Goal: Task Accomplishment & Management: Manage account settings

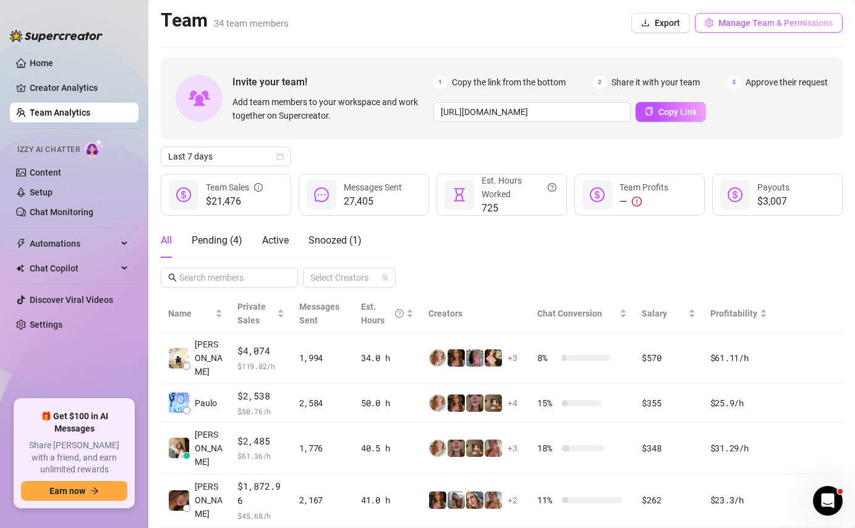
click at [727, 27] on span "Manage Team & Permissions" at bounding box center [776, 23] width 114 height 10
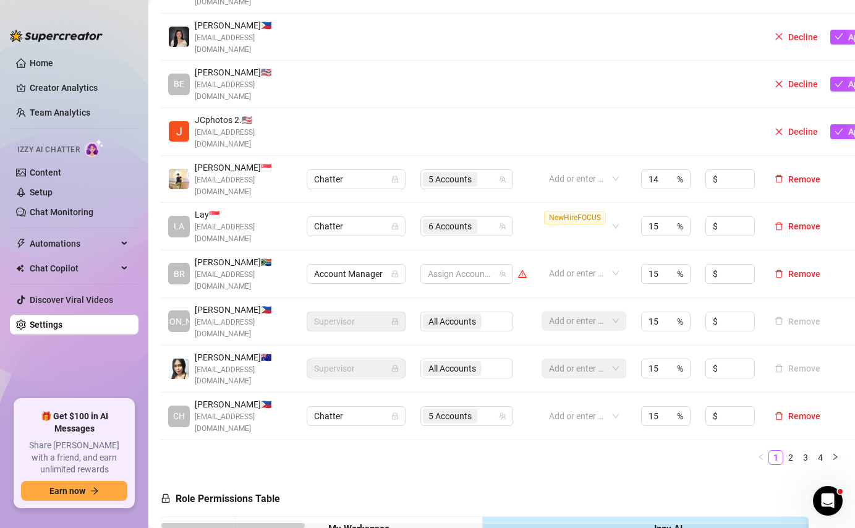
scroll to position [352, 0]
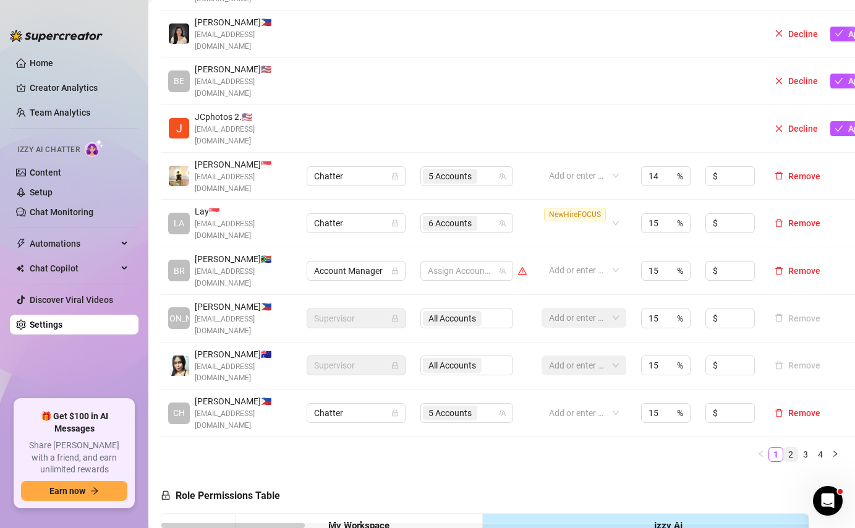
click at [786, 448] on link "2" at bounding box center [791, 455] width 14 height 14
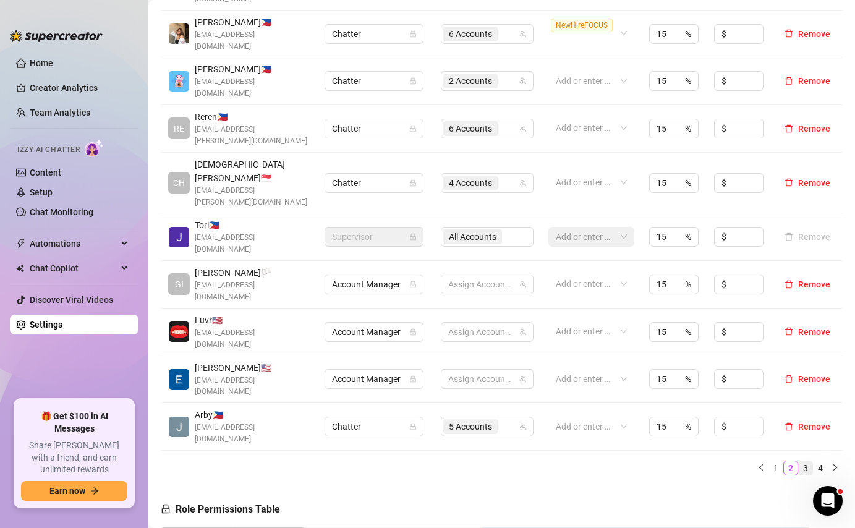
click at [807, 461] on link "3" at bounding box center [806, 468] width 14 height 14
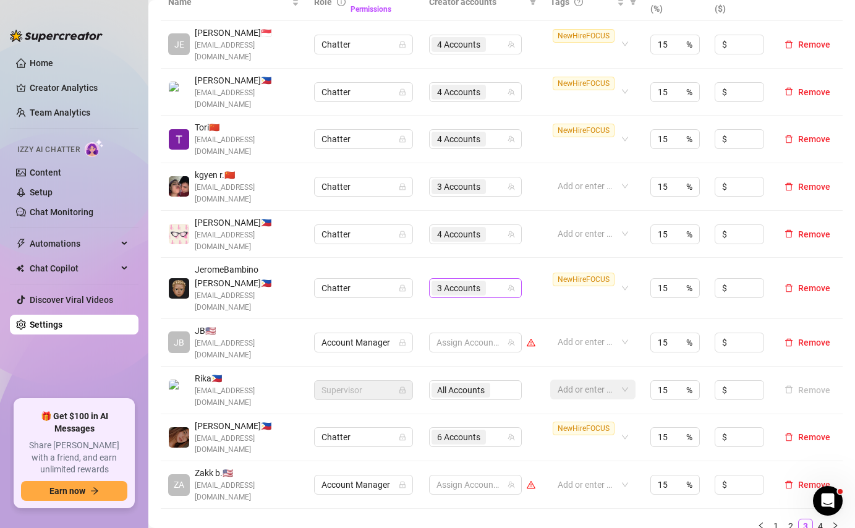
scroll to position [301, 0]
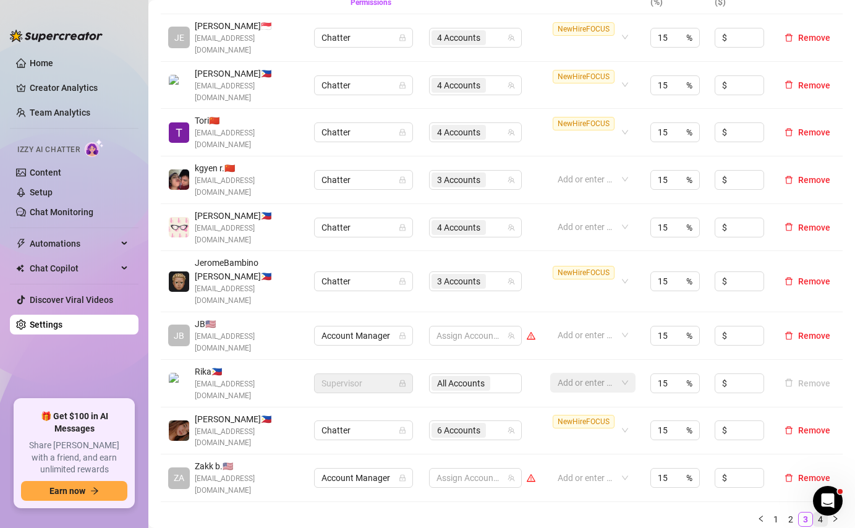
click at [819, 513] on link "4" at bounding box center [821, 520] width 14 height 14
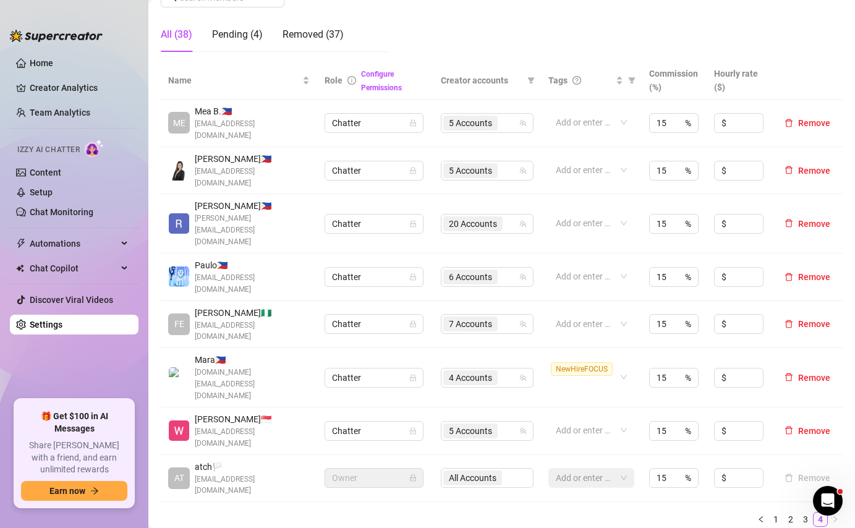
scroll to position [255, 0]
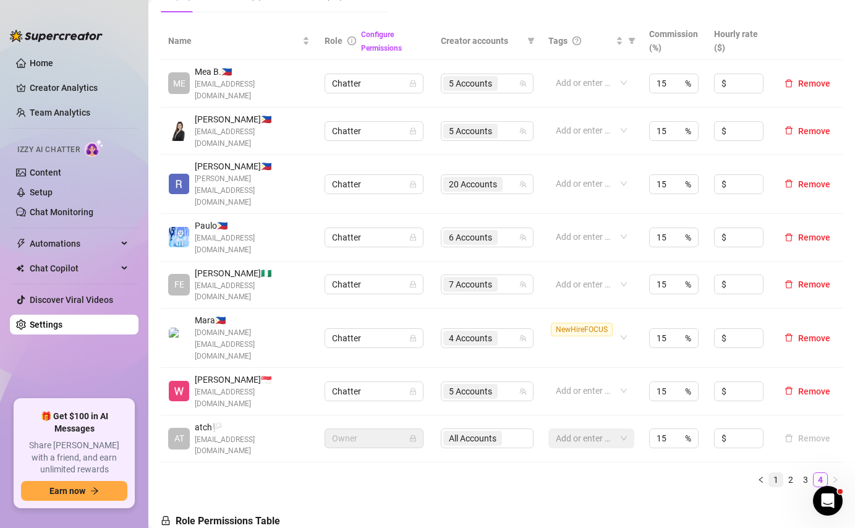
click at [778, 473] on link "1" at bounding box center [776, 480] width 14 height 14
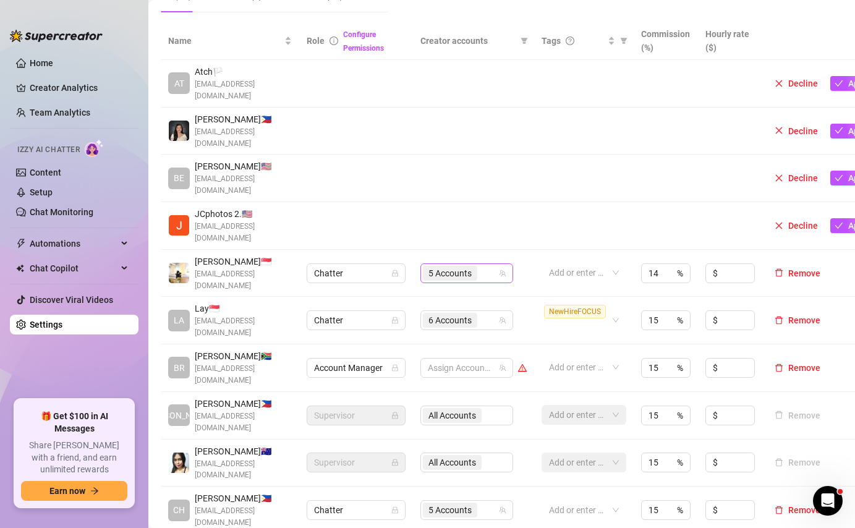
click at [481, 266] on input "search" at bounding box center [481, 273] width 2 height 15
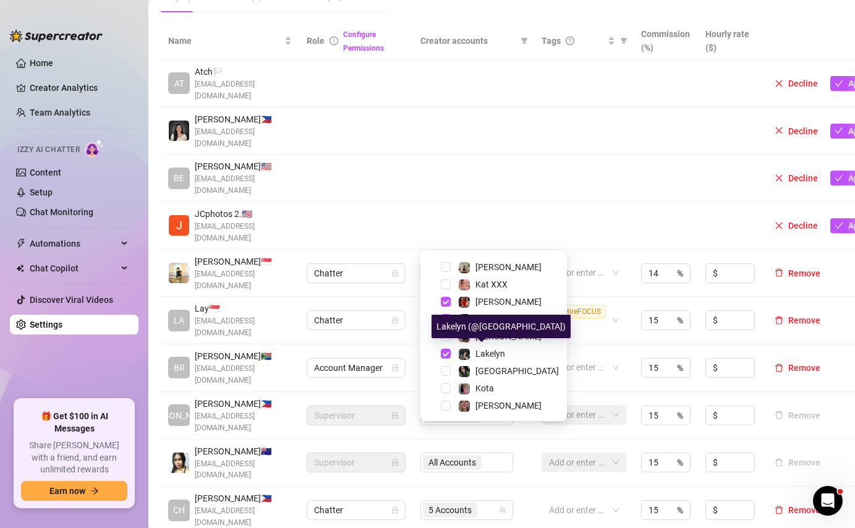
scroll to position [223, 0]
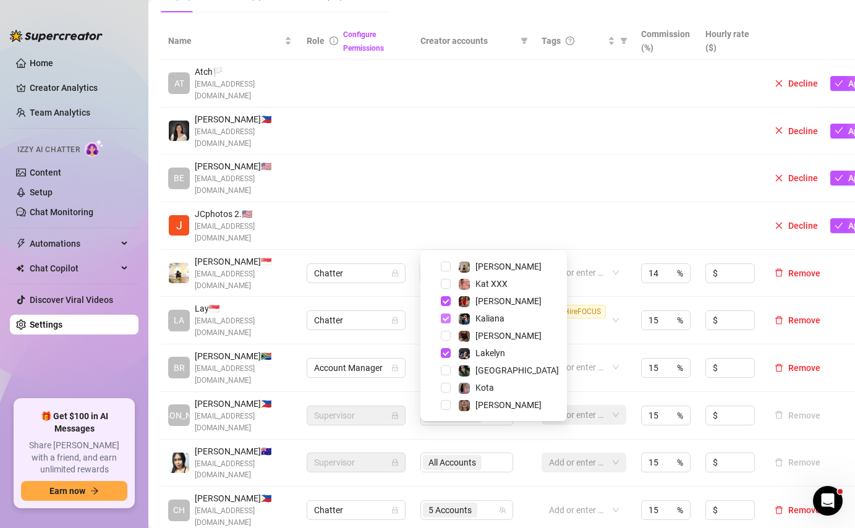
click at [443, 320] on span "Select tree node" at bounding box center [446, 319] width 10 height 10
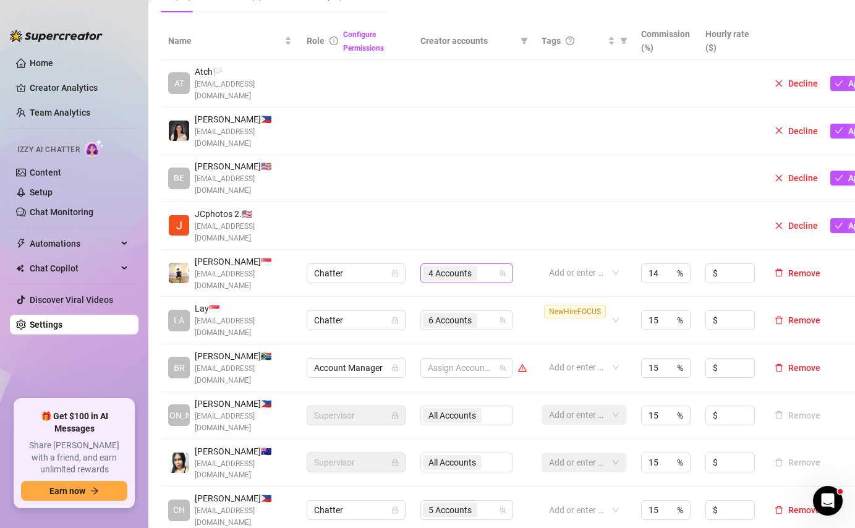
click at [481, 266] on input "search" at bounding box center [481, 273] width 2 height 15
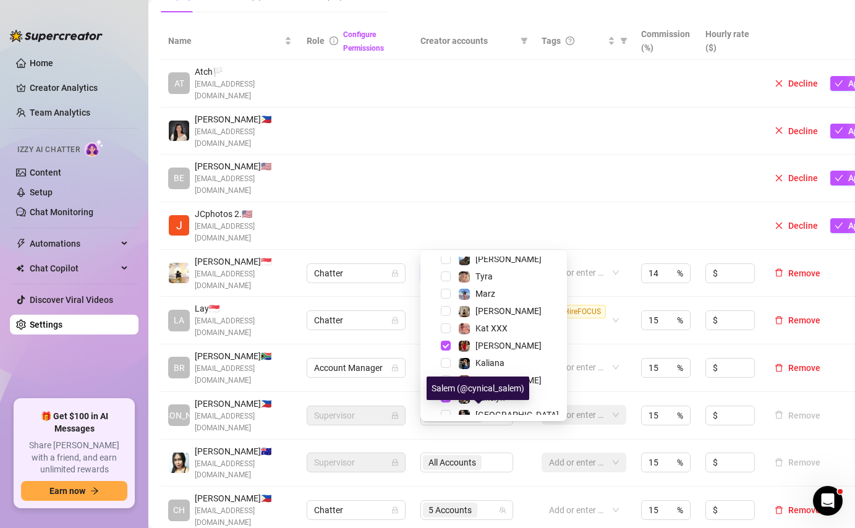
scroll to position [176, 0]
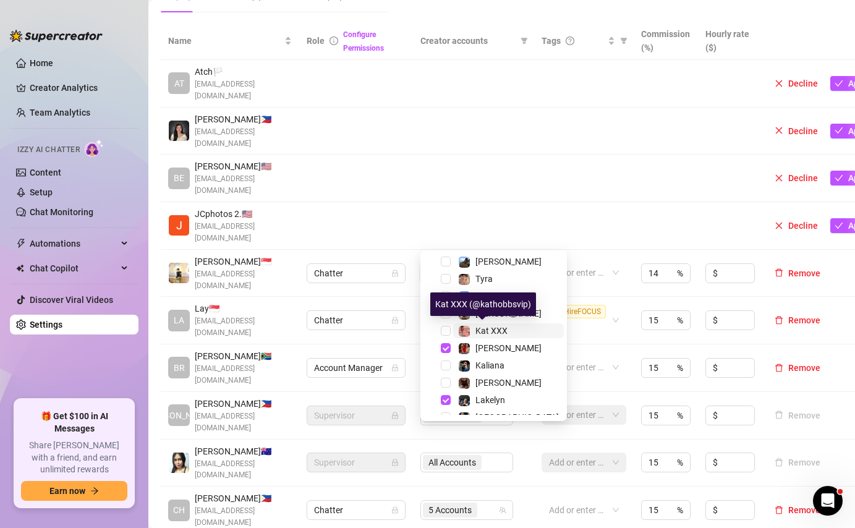
click at [481, 330] on span "Kat XXX" at bounding box center [492, 331] width 32 height 10
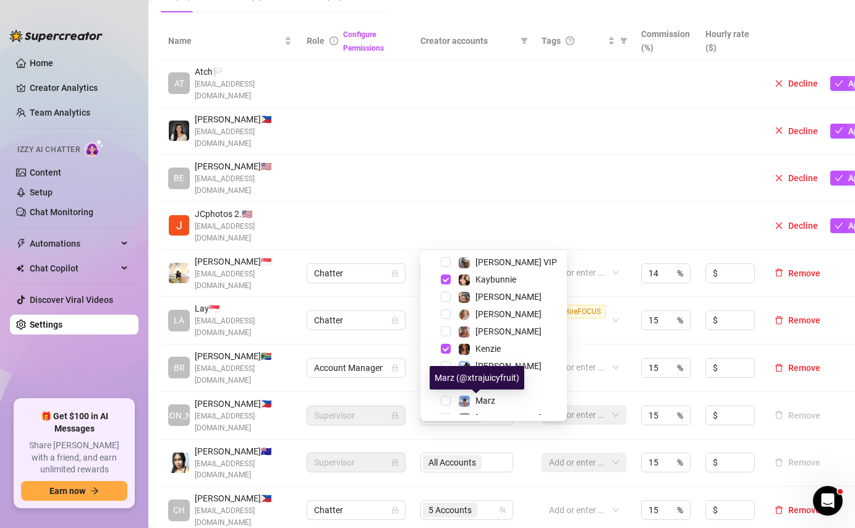
scroll to position [67, 0]
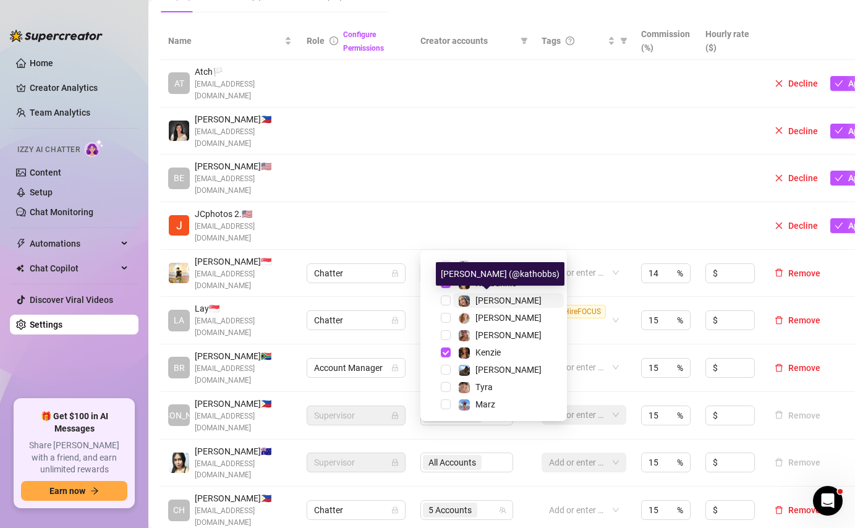
click at [472, 298] on div "[PERSON_NAME]" at bounding box center [500, 300] width 84 height 15
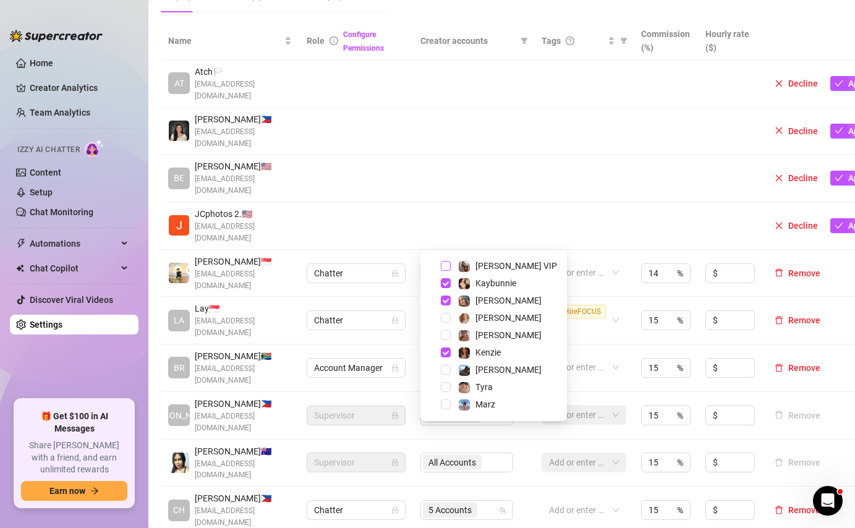
click at [448, 264] on span "Select tree node" at bounding box center [446, 266] width 10 height 10
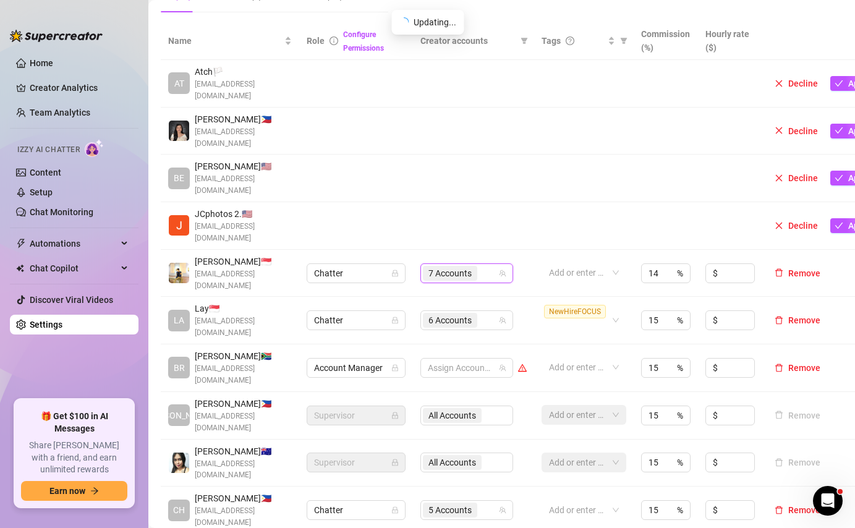
click at [500, 205] on td at bounding box center [473, 226] width 121 height 48
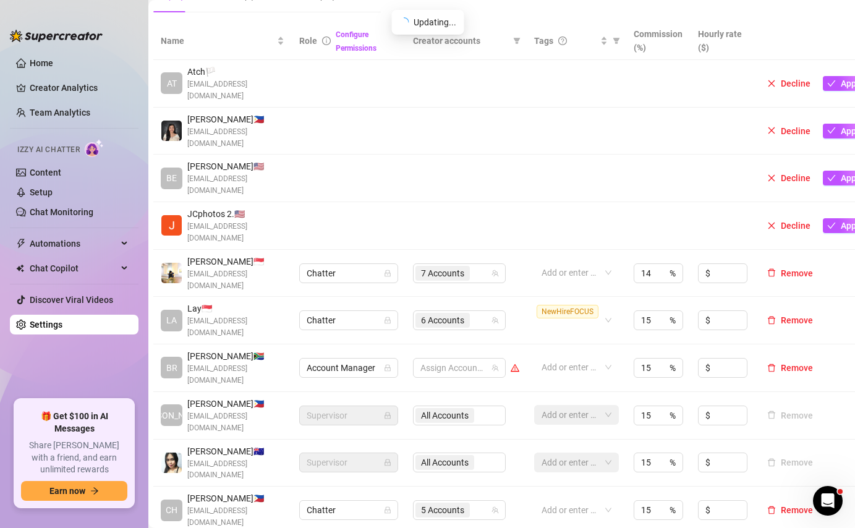
scroll to position [255, 35]
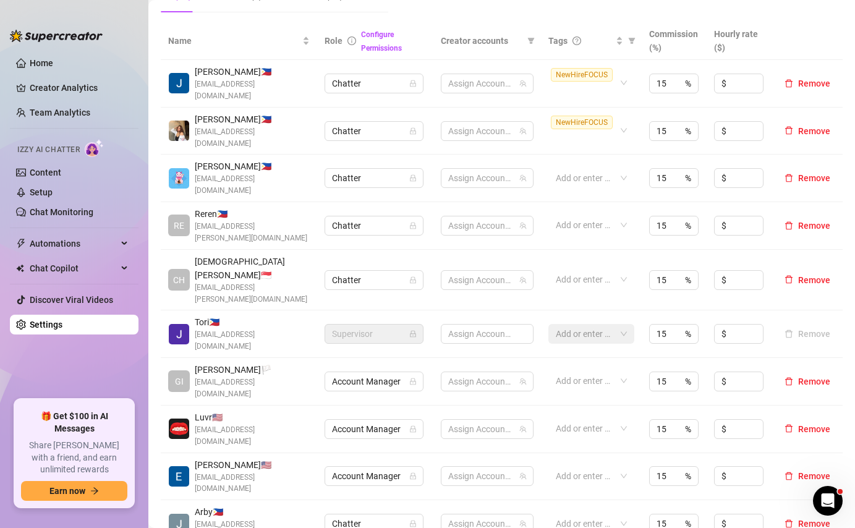
scroll to position [255, 0]
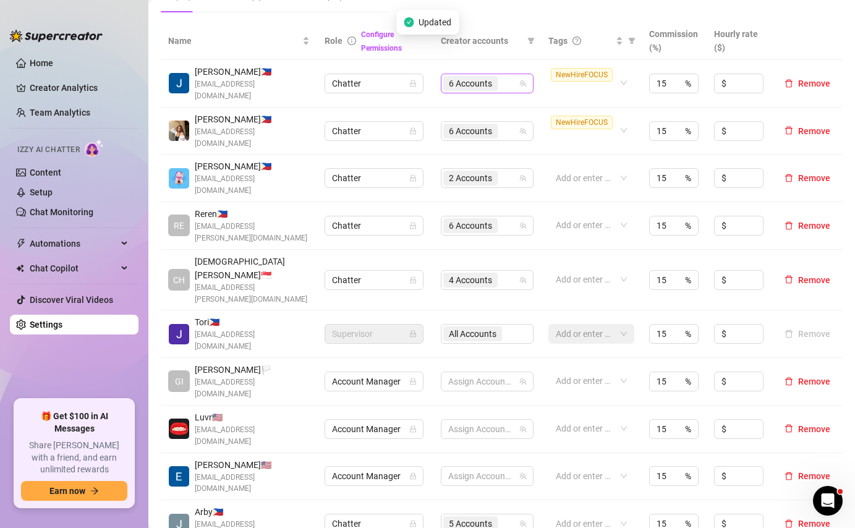
click at [502, 84] on input "search" at bounding box center [501, 83] width 2 height 15
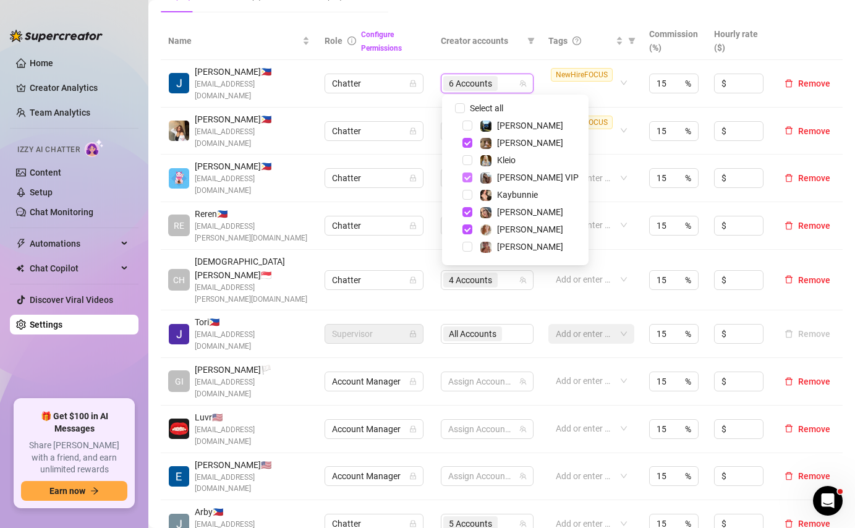
click at [466, 181] on span "Select tree node" at bounding box center [468, 178] width 10 height 10
click at [467, 210] on span "Select tree node" at bounding box center [468, 212] width 10 height 10
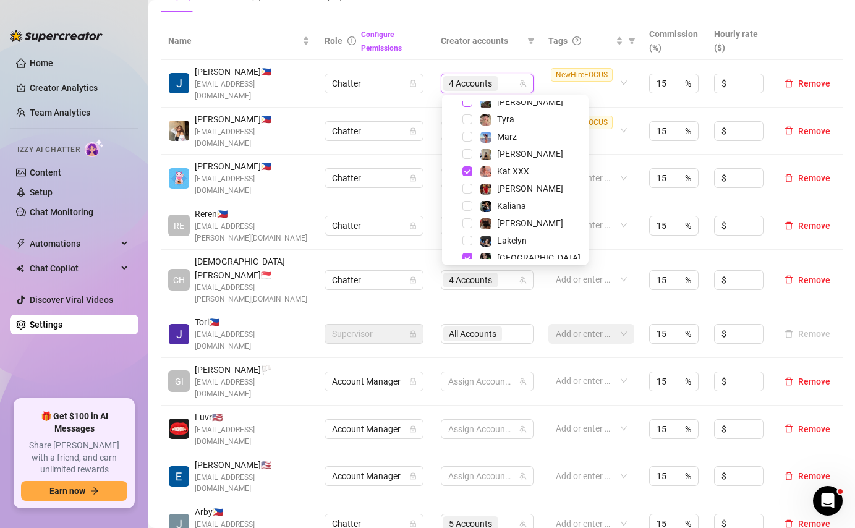
scroll to position [187, 0]
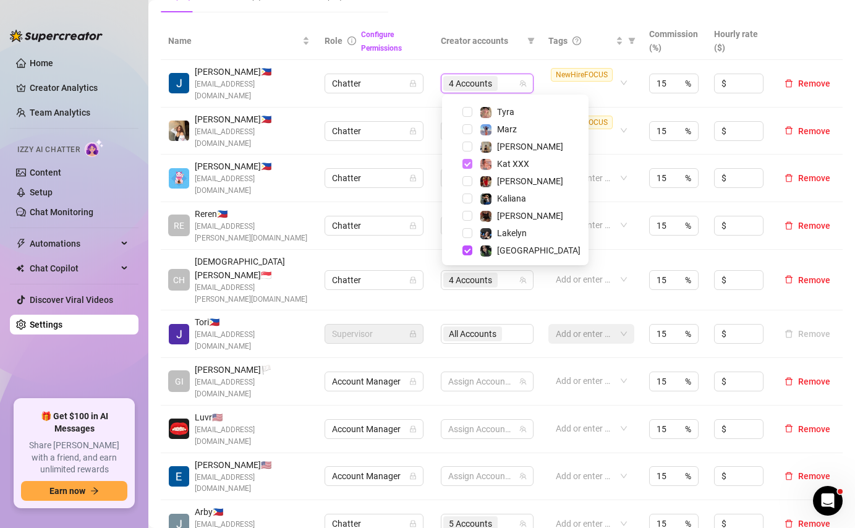
click at [467, 164] on span "Select tree node" at bounding box center [468, 164] width 10 height 10
click at [469, 197] on span "Select tree node" at bounding box center [468, 199] width 10 height 10
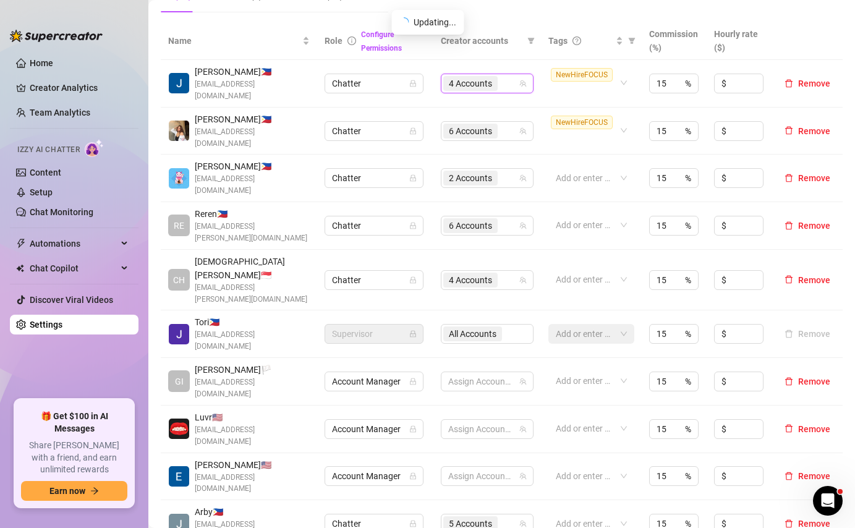
click at [510, 85] on div "4 Accounts" at bounding box center [481, 83] width 75 height 17
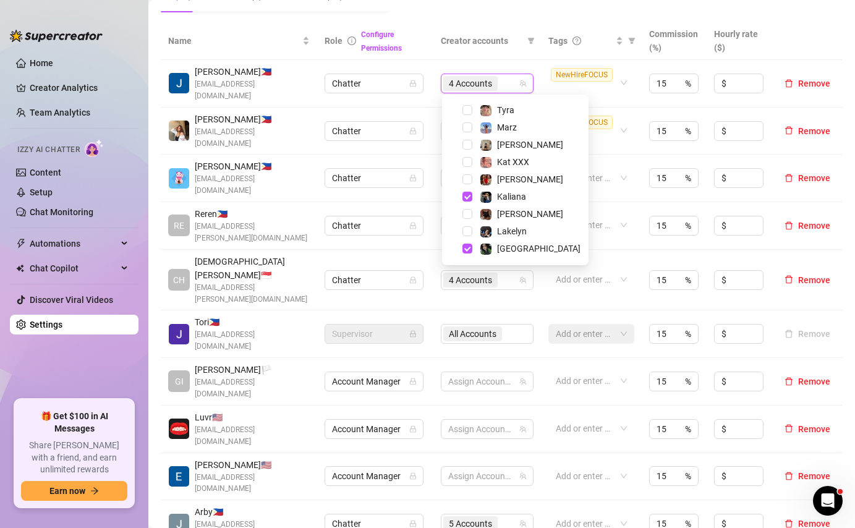
scroll to position [223, 0]
